Goal: Navigation & Orientation: Go to known website

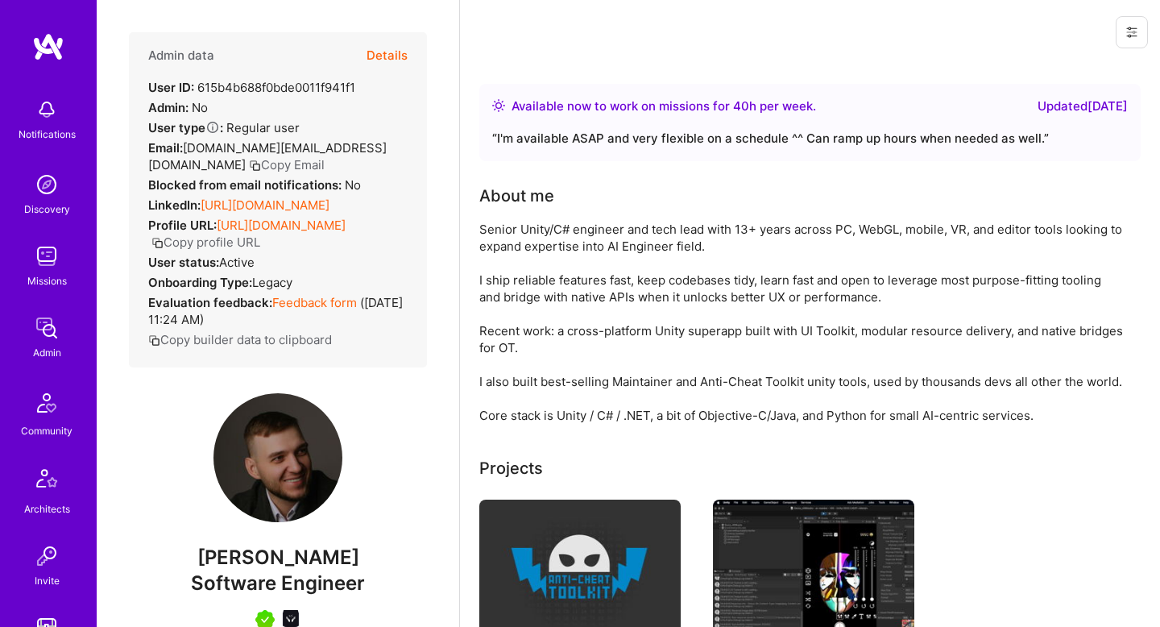
scroll to position [345, 0]
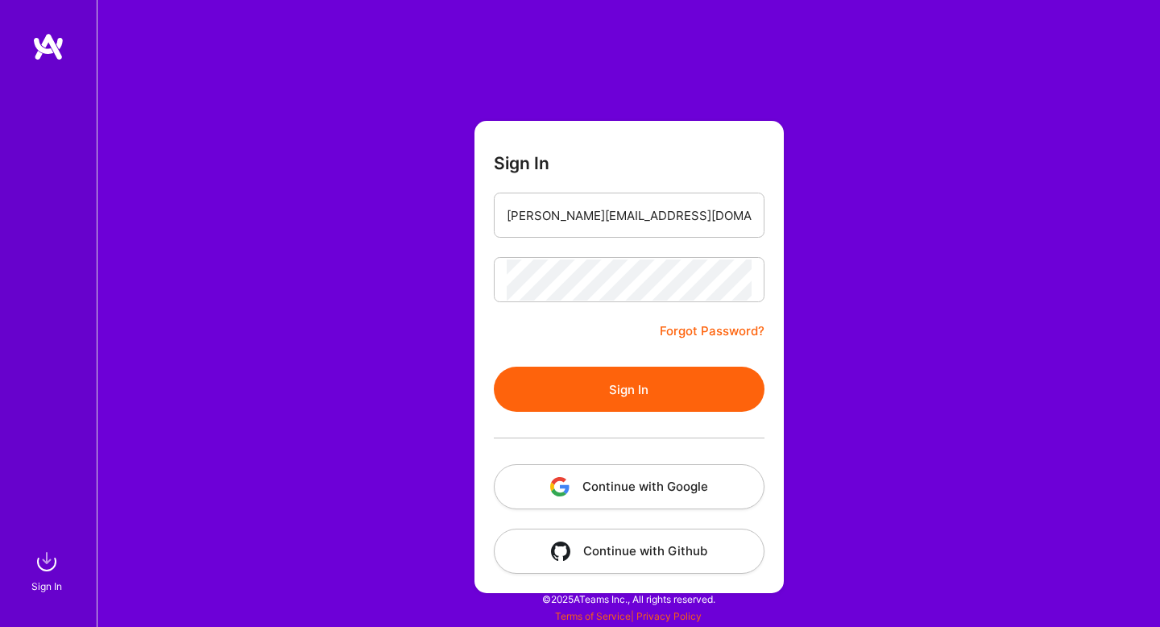
click at [592, 498] on button "Continue with Google" at bounding box center [629, 486] width 271 height 45
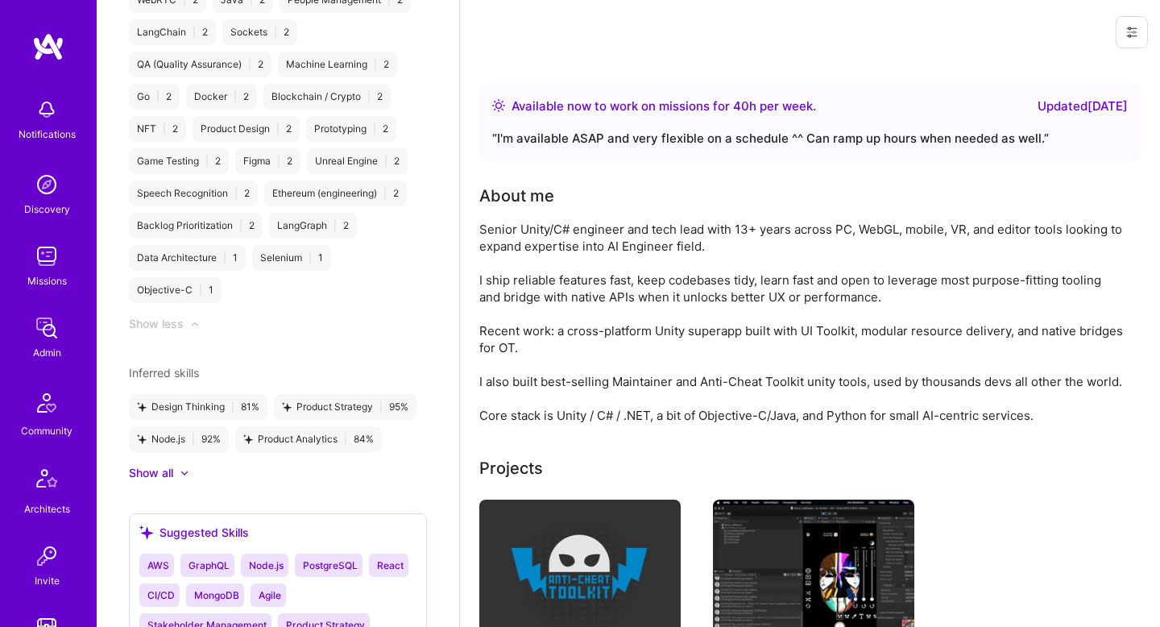
scroll to position [2256, 0]
